Goal: Task Accomplishment & Management: Manage account settings

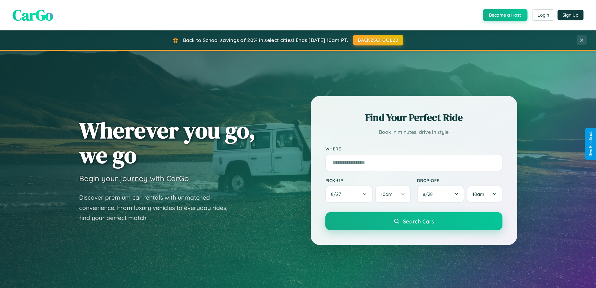
scroll to position [430, 0]
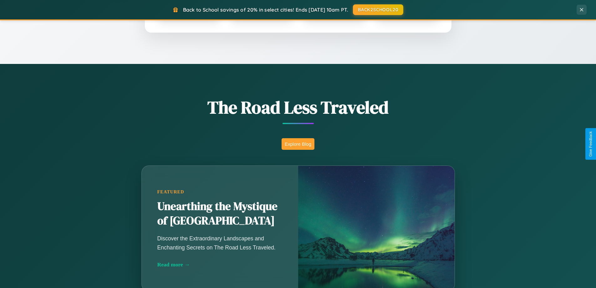
click at [298, 144] on button "Explore Blog" at bounding box center [298, 144] width 33 height 12
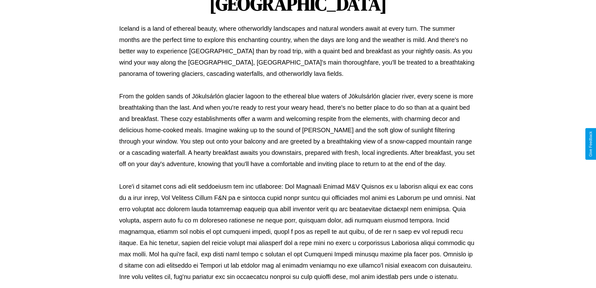
scroll to position [202, 0]
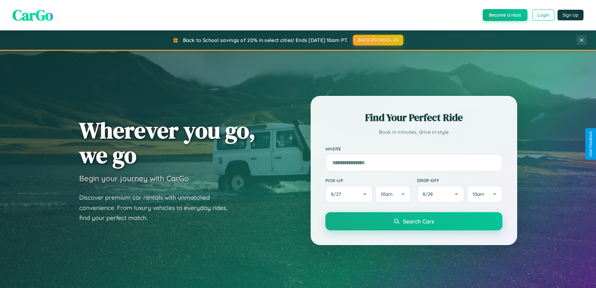
click at [543, 15] on button "Login" at bounding box center [543, 14] width 22 height 11
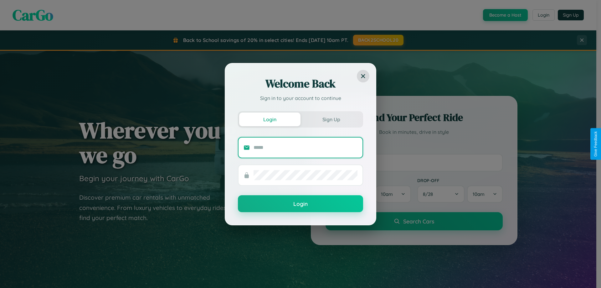
click at [305, 147] on input "text" at bounding box center [305, 147] width 104 height 10
type input "**********"
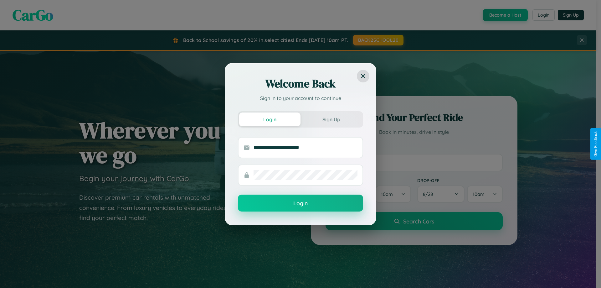
click at [300, 203] on button "Login" at bounding box center [300, 202] width 125 height 17
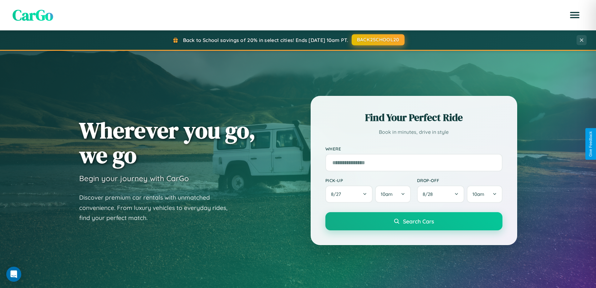
click at [378, 40] on button "BACK2SCHOOL20" at bounding box center [378, 39] width 53 height 11
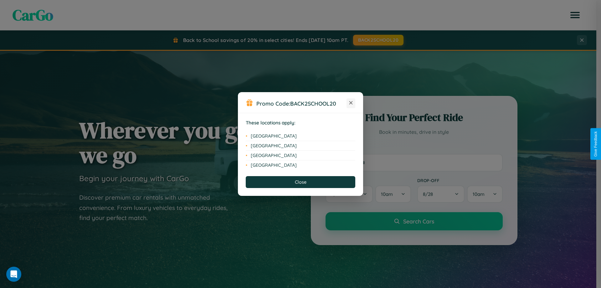
click at [351, 103] on icon at bounding box center [350, 102] width 3 height 3
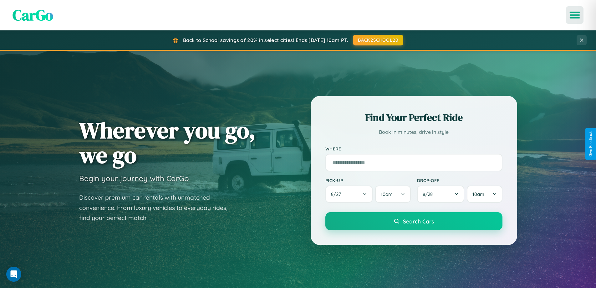
click at [575, 15] on icon "Open menu" at bounding box center [574, 15] width 9 height 6
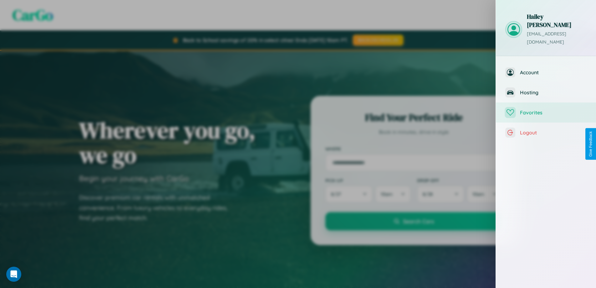
click at [546, 109] on span "Favorites" at bounding box center [553, 112] width 67 height 6
